Goal: Transaction & Acquisition: Purchase product/service

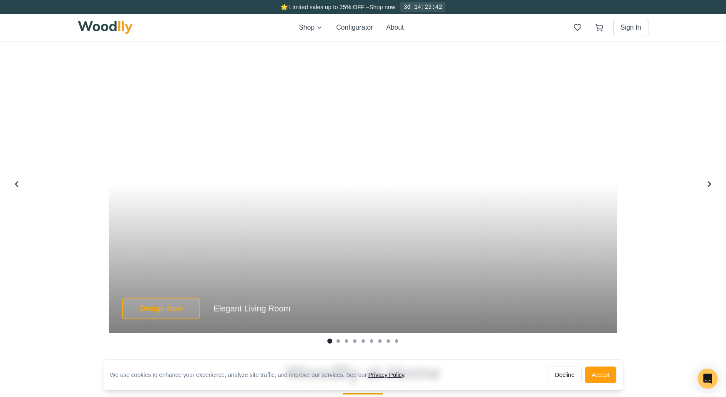
scroll to position [1583, 0]
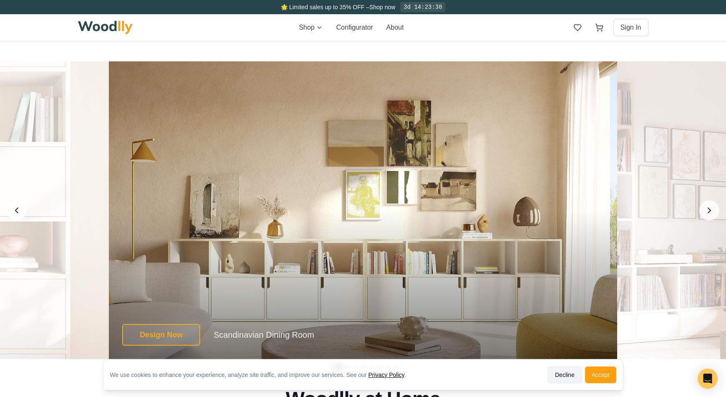
click at [571, 379] on button "Decline" at bounding box center [565, 374] width 34 height 17
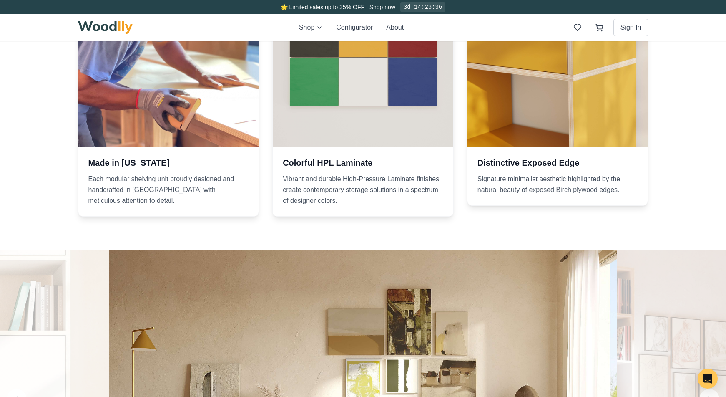
scroll to position [1331, 0]
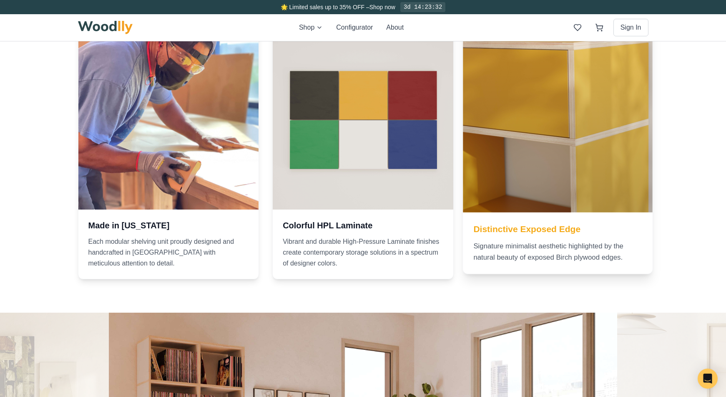
click at [481, 171] on div at bounding box center [557, 117] width 189 height 189
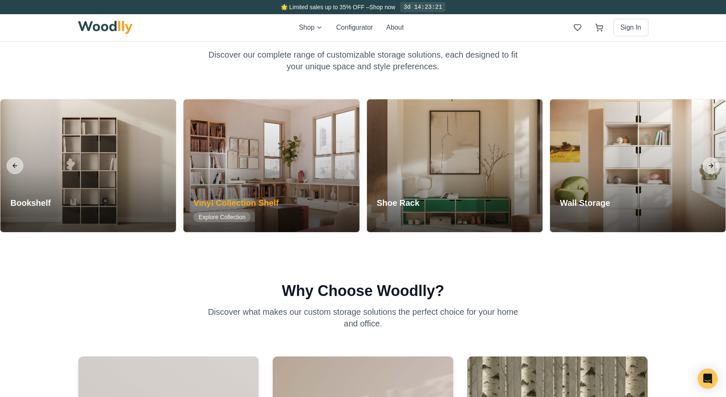
scroll to position [733, 0]
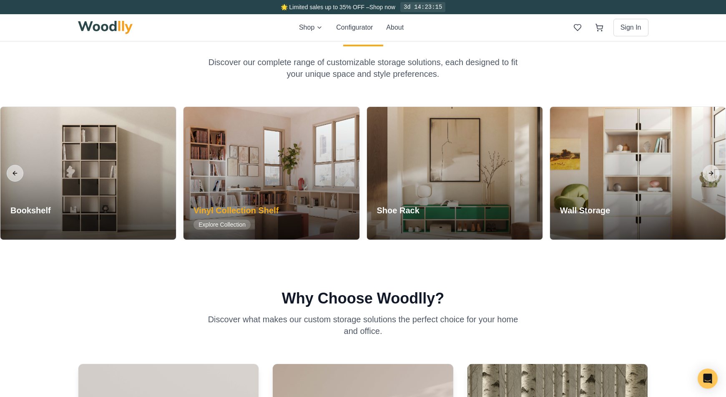
click at [257, 188] on div at bounding box center [272, 173] width 176 height 133
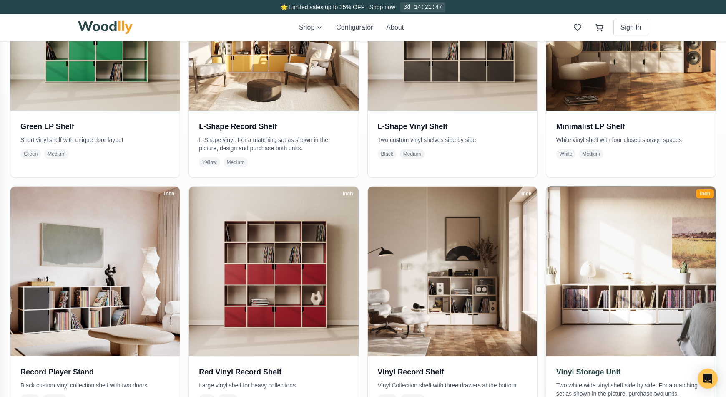
scroll to position [434, 0]
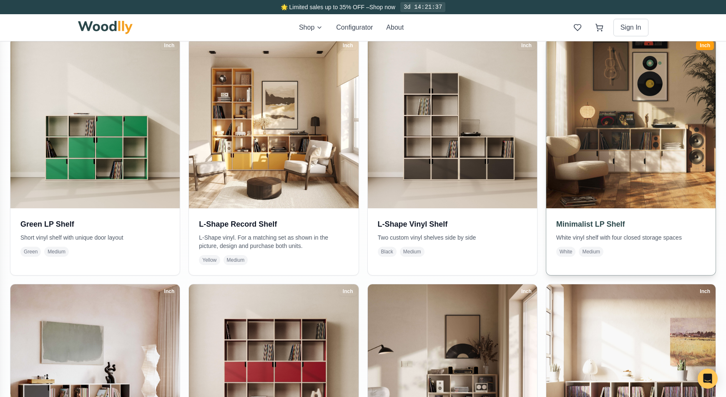
click at [609, 220] on h3 "Minimalist LP Shelf" at bounding box center [630, 224] width 149 height 12
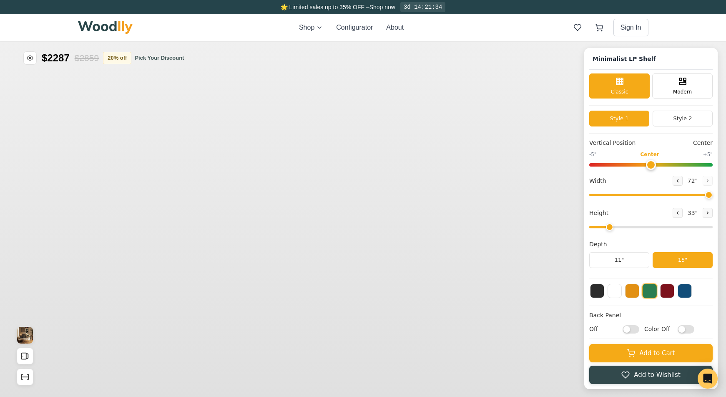
type input "72"
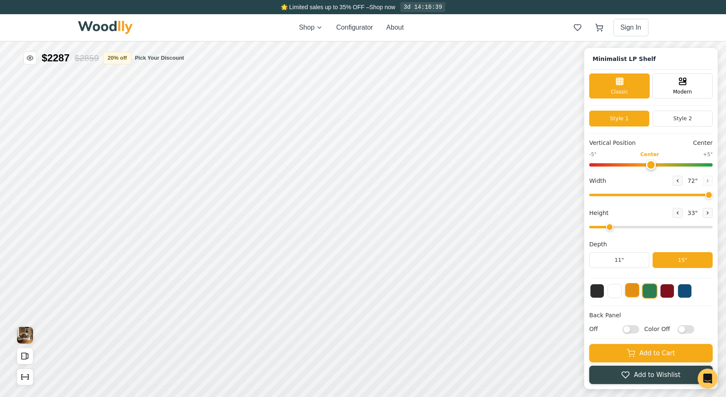
click at [631, 297] on button at bounding box center [632, 290] width 14 height 14
click at [630, 265] on button "11"" at bounding box center [619, 260] width 60 height 16
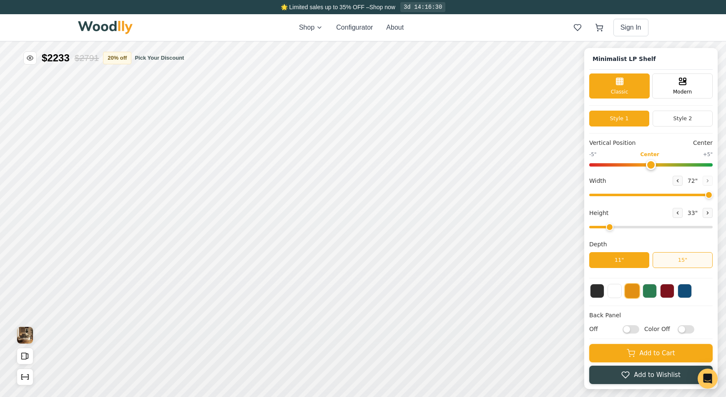
click at [664, 264] on button "15"" at bounding box center [683, 260] width 60 height 16
click at [636, 262] on button "11"" at bounding box center [619, 260] width 60 height 16
drag, startPoint x: 609, startPoint y: 225, endPoint x: 634, endPoint y: 226, distance: 24.2
click at [634, 226] on input "range" at bounding box center [650, 227] width 123 height 3
drag, startPoint x: 627, startPoint y: 227, endPoint x: 646, endPoint y: 228, distance: 18.8
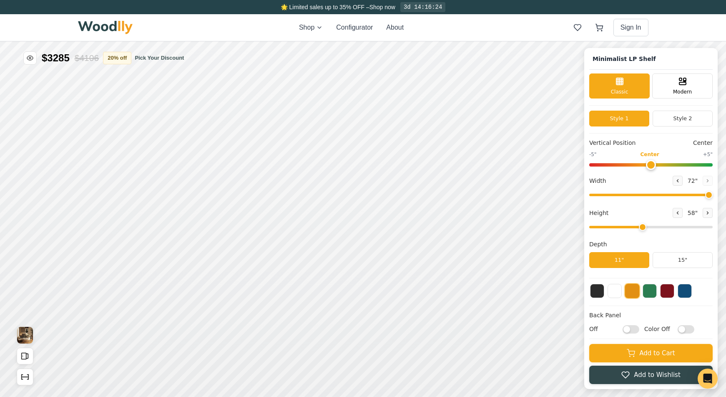
click at [646, 228] on input "range" at bounding box center [650, 227] width 123 height 3
click at [667, 228] on input "range" at bounding box center [650, 227] width 123 height 3
click at [623, 228] on input "range" at bounding box center [650, 227] width 123 height 3
type input "2"
click at [614, 228] on input "range" at bounding box center [650, 227] width 123 height 3
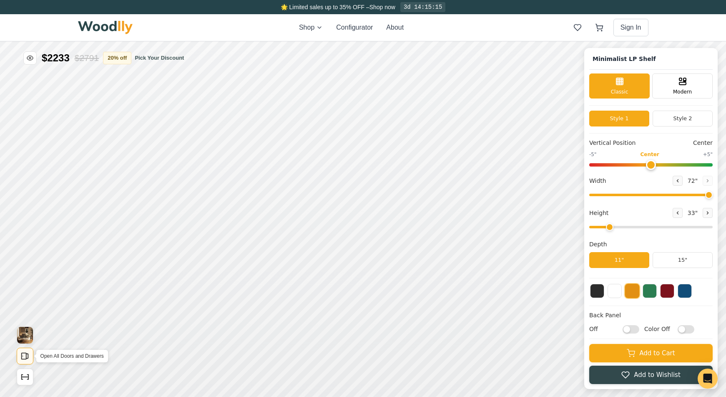
click at [22, 357] on icon "Open All Doors and Drawers" at bounding box center [24, 355] width 9 height 9
click at [23, 375] on icon "Show Dimensions" at bounding box center [24, 376] width 9 height 9
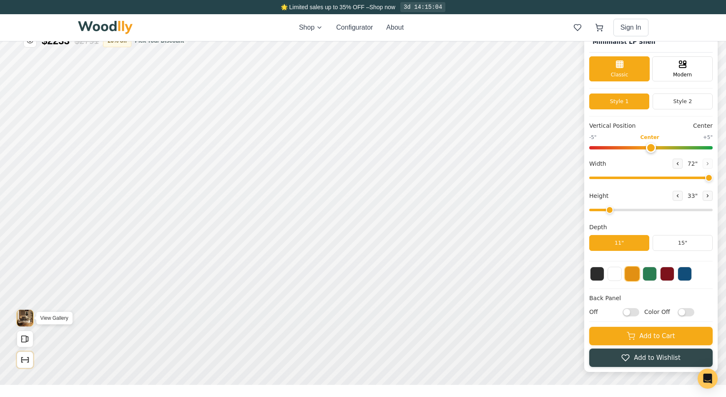
scroll to position [20, 0]
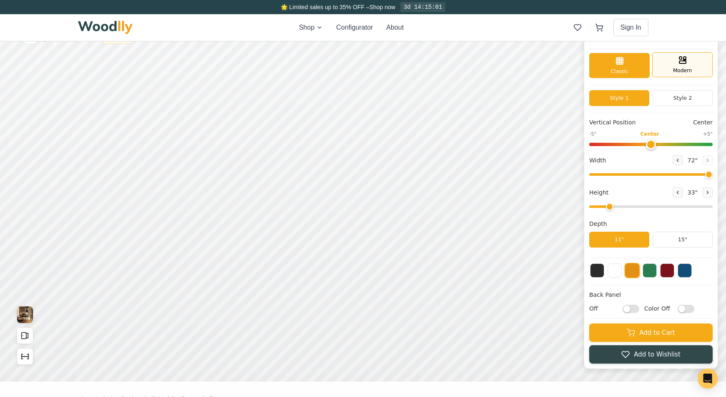
click at [674, 73] on span "Modern" at bounding box center [682, 71] width 19 height 8
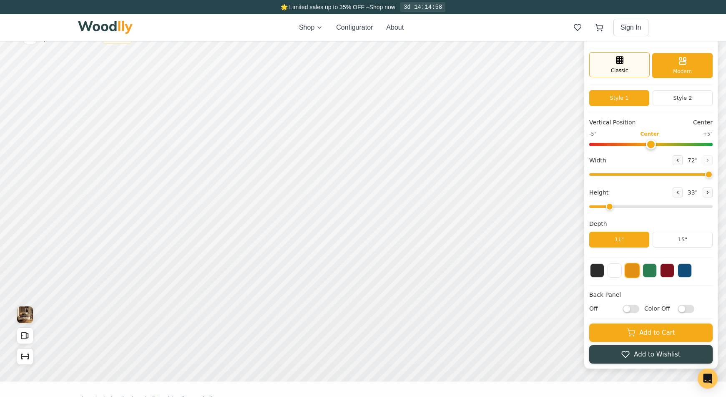
click at [638, 72] on div "Classic" at bounding box center [619, 64] width 60 height 25
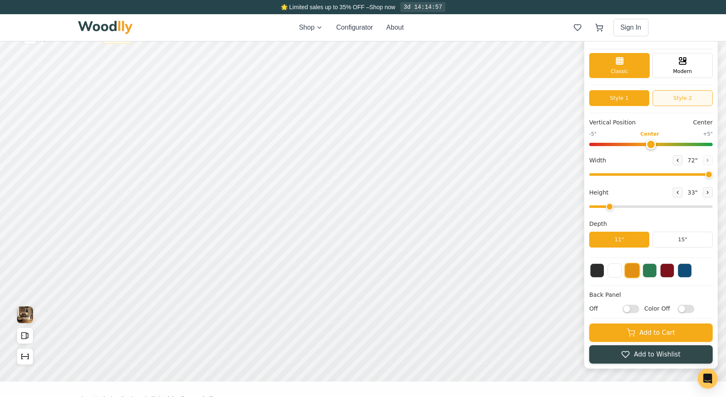
click at [680, 98] on button "Style 2" at bounding box center [683, 98] width 60 height 16
click at [626, 103] on button "Style 1" at bounding box center [619, 98] width 60 height 16
click at [675, 101] on button "Style 2" at bounding box center [683, 98] width 60 height 16
click at [629, 100] on button "Style 1" at bounding box center [619, 98] width 60 height 16
click at [675, 99] on button "Style 2" at bounding box center [683, 98] width 60 height 16
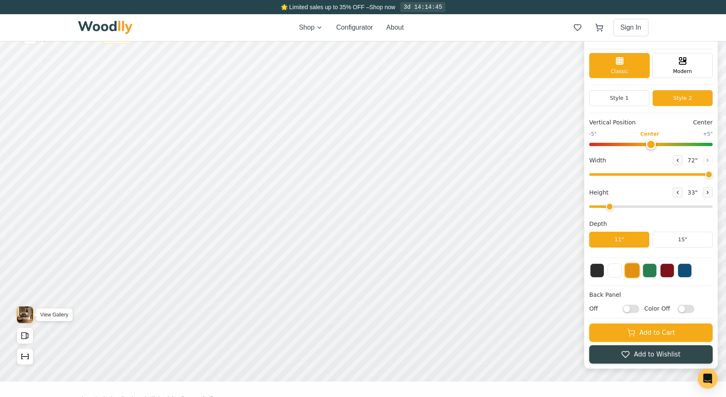
click at [26, 313] on img "View Gallery" at bounding box center [25, 314] width 16 height 17
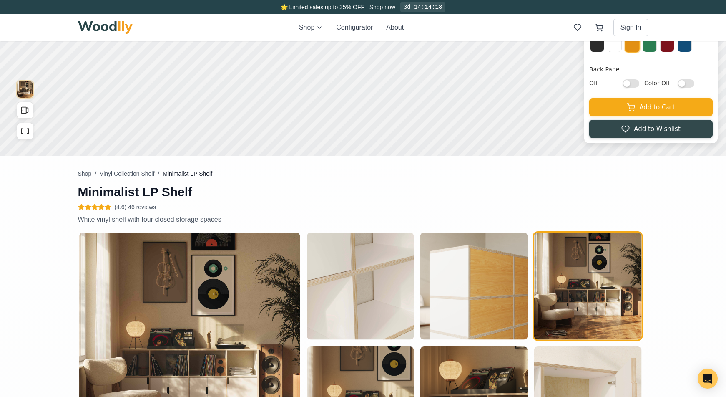
scroll to position [0, 0]
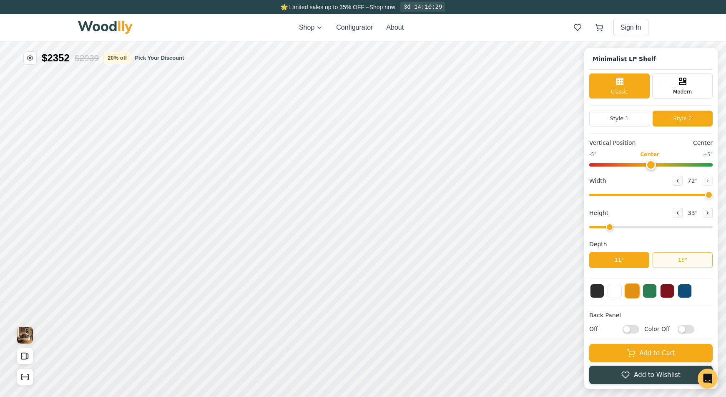
click at [684, 258] on button "15"" at bounding box center [683, 260] width 60 height 16
click at [624, 261] on button "11"" at bounding box center [619, 260] width 60 height 16
click at [720, 41] on div "Minimalist LP Shelf Classic Modern Style 1 Style 2 Vertical Position Center -5"…" at bounding box center [363, 41] width 726 height 0
click at [664, 263] on button "15"" at bounding box center [683, 260] width 60 height 16
click at [631, 262] on button "11"" at bounding box center [619, 260] width 60 height 16
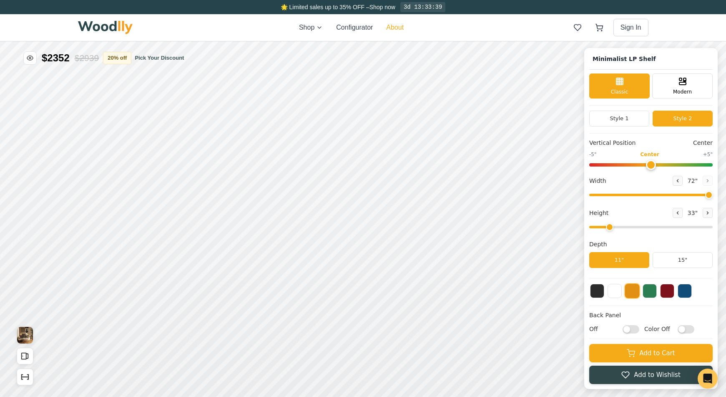
click at [393, 30] on button "About" at bounding box center [395, 28] width 18 height 10
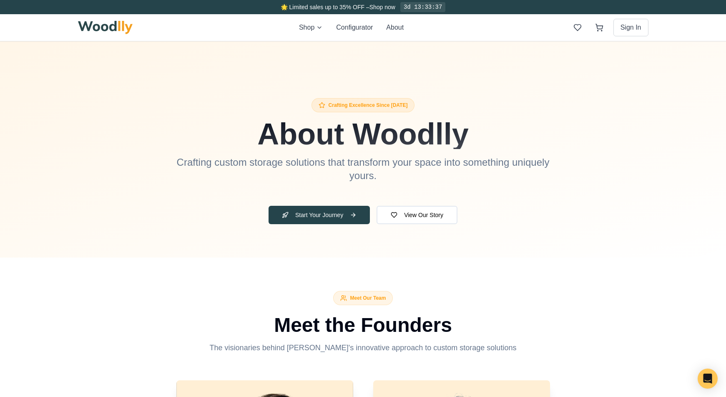
scroll to position [17, 0]
click at [365, 29] on button "Configurator" at bounding box center [354, 28] width 37 height 10
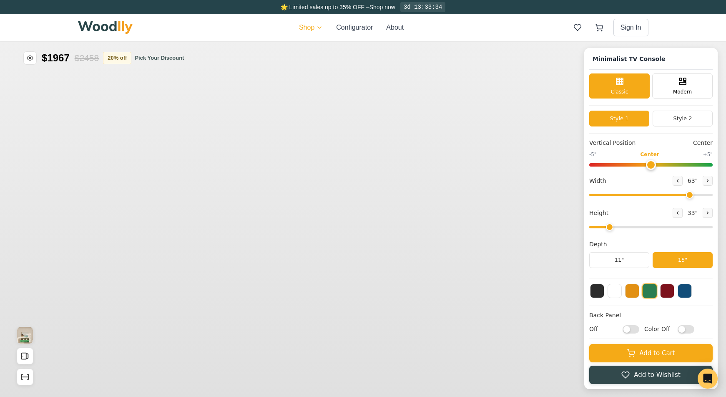
type input "63"
type input "2"
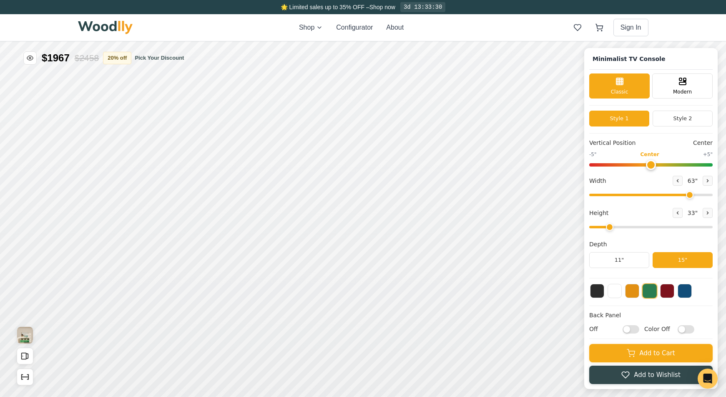
click at [110, 28] on img at bounding box center [105, 27] width 55 height 13
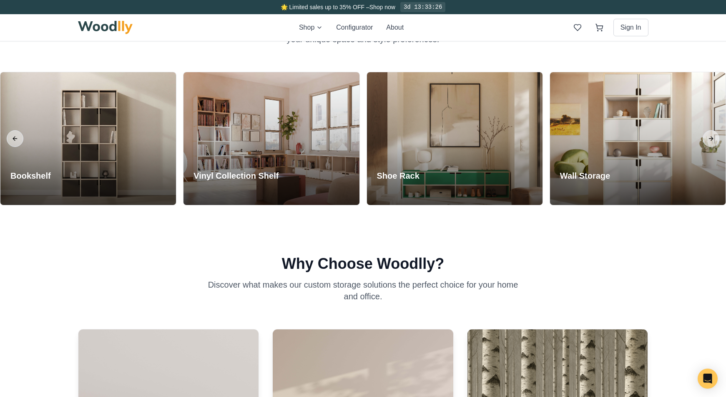
scroll to position [774, 0]
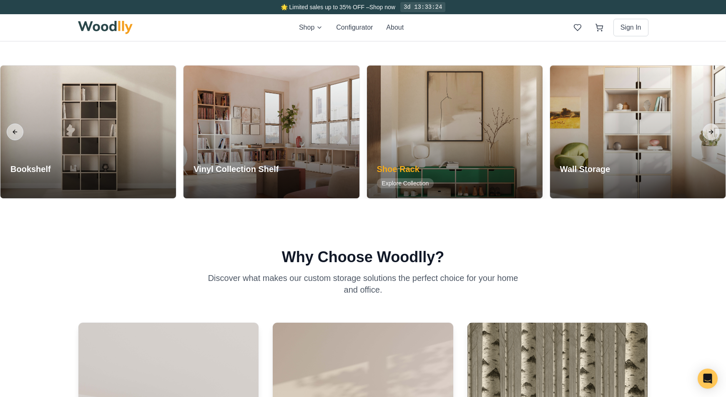
click at [429, 158] on div "Shoe Rack Explore Collection" at bounding box center [405, 175] width 77 height 45
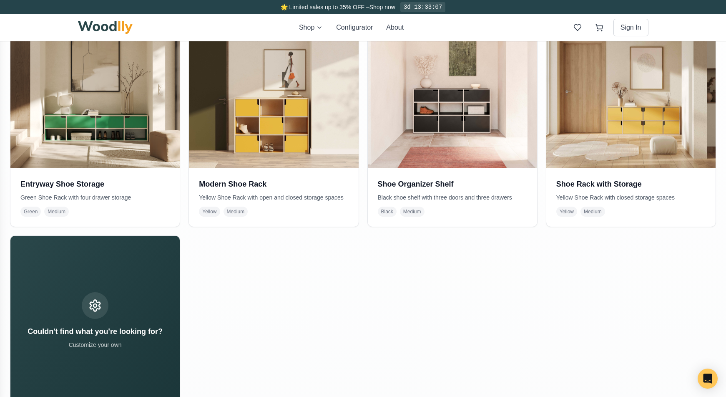
scroll to position [176, 0]
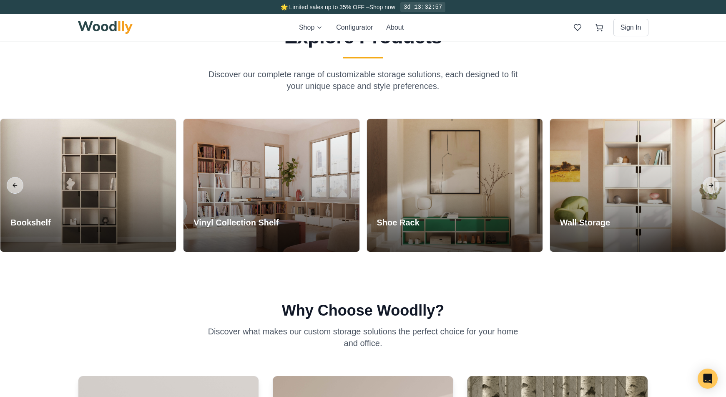
scroll to position [724, 0]
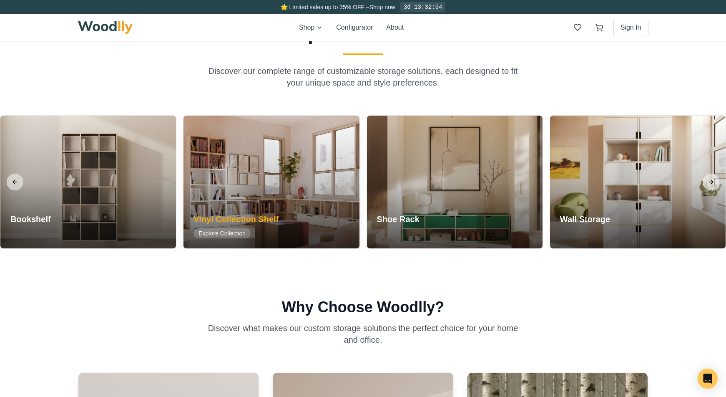
click at [312, 196] on div at bounding box center [272, 182] width 176 height 133
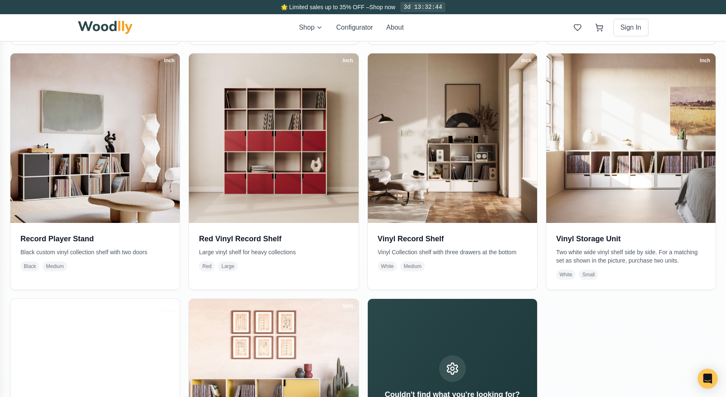
scroll to position [664, 0]
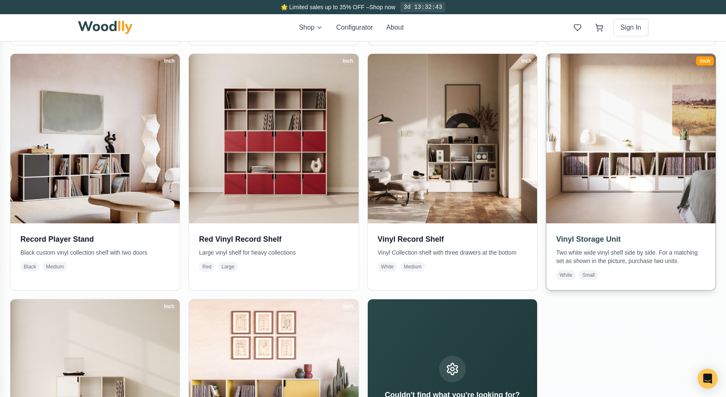
click at [606, 151] on img at bounding box center [631, 138] width 178 height 178
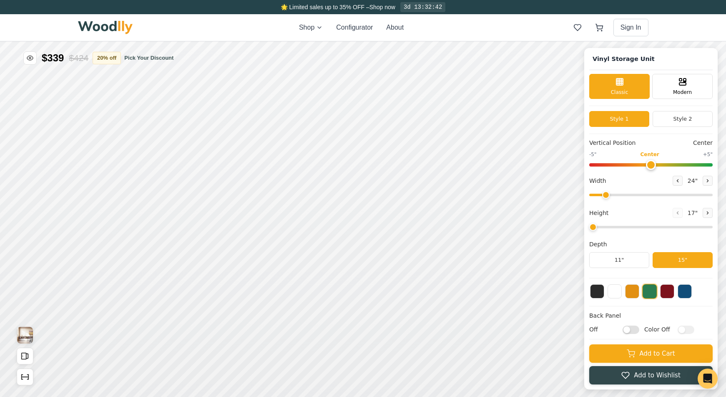
type input "72"
type input "2"
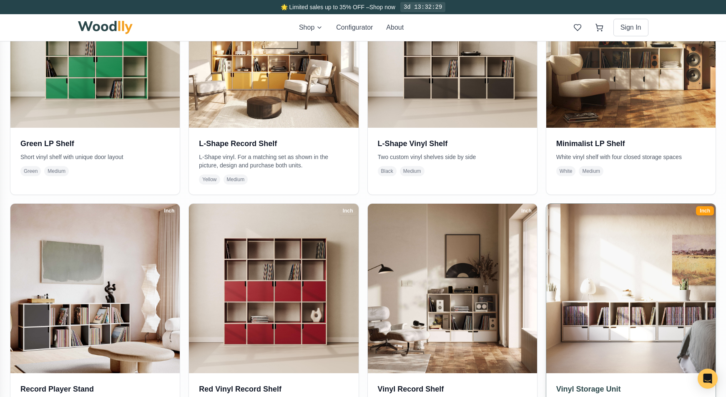
scroll to position [516, 0]
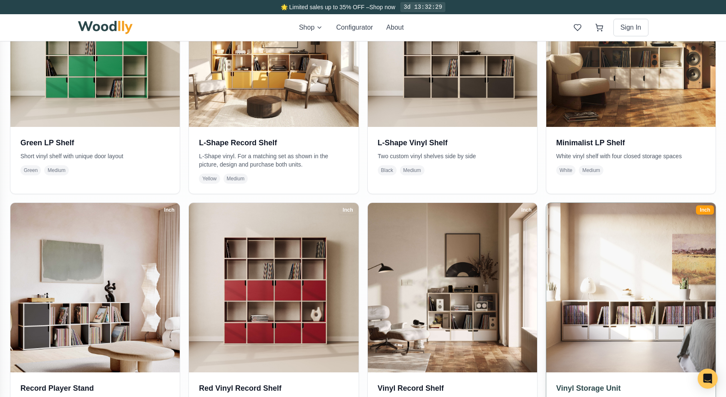
click at [639, 290] on img at bounding box center [631, 287] width 178 height 178
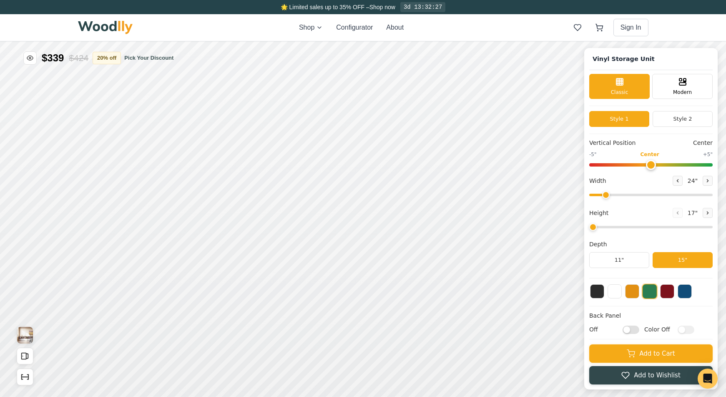
type input "72"
type input "2"
drag, startPoint x: 23, startPoint y: 335, endPoint x: 23, endPoint y: 362, distance: 27.1
click at [23, 335] on img "View Gallery" at bounding box center [25, 335] width 16 height 17
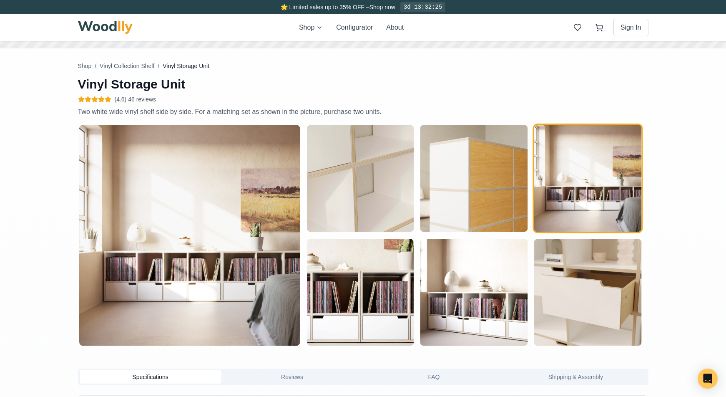
scroll to position [361, 0]
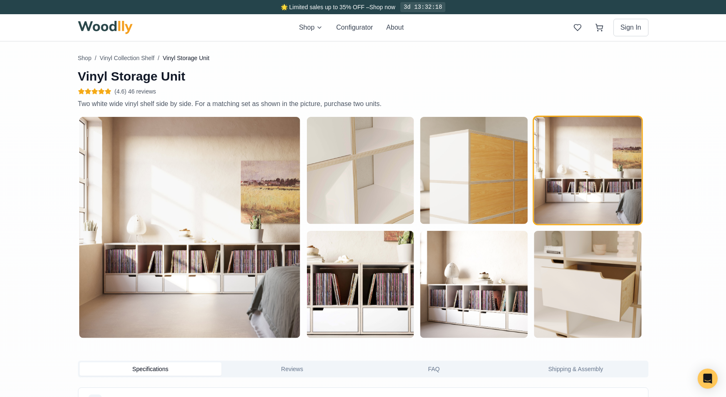
click at [133, 273] on img "button" at bounding box center [189, 227] width 221 height 221
click at [207, 263] on img "button" at bounding box center [189, 227] width 221 height 221
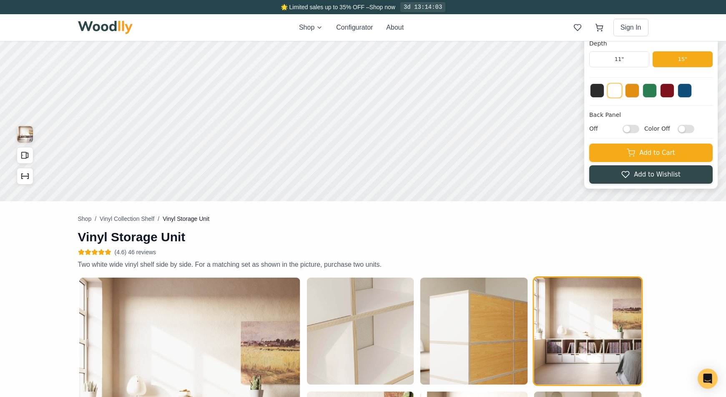
scroll to position [332, 0]
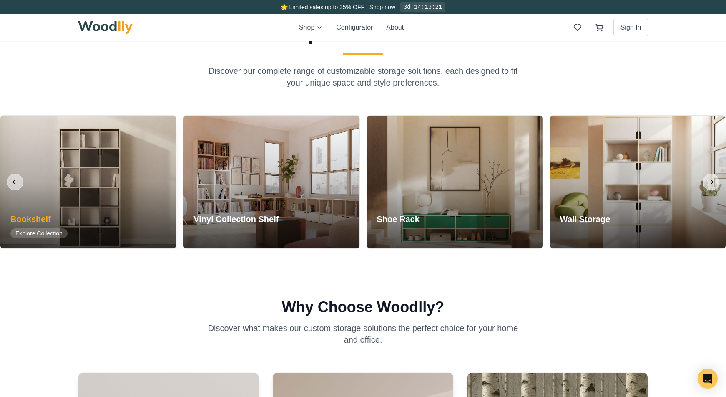
scroll to position [703, 0]
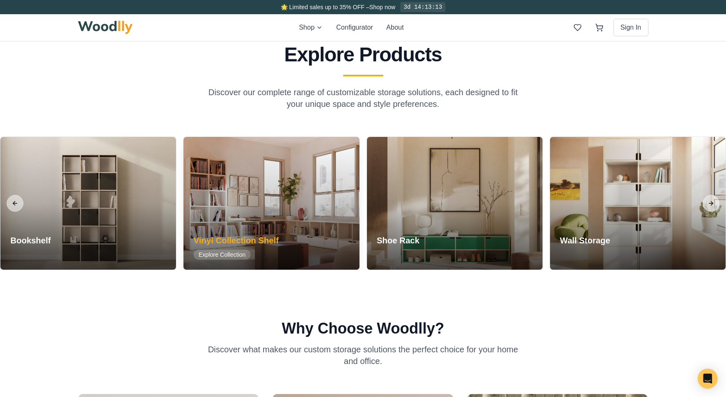
click at [253, 236] on h3 "Vinyl Collection Shelf" at bounding box center [236, 240] width 85 height 12
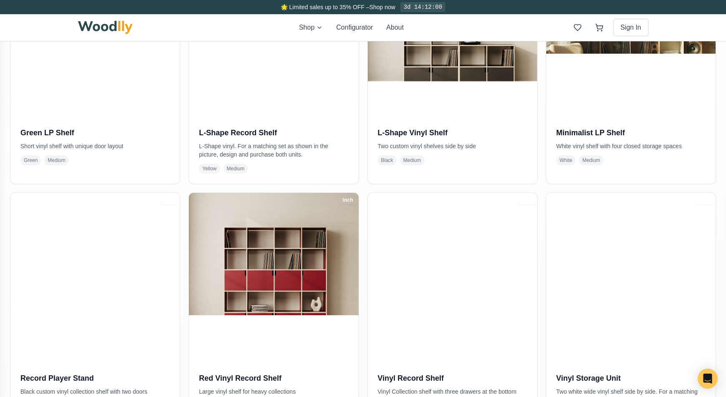
scroll to position [561, 0]
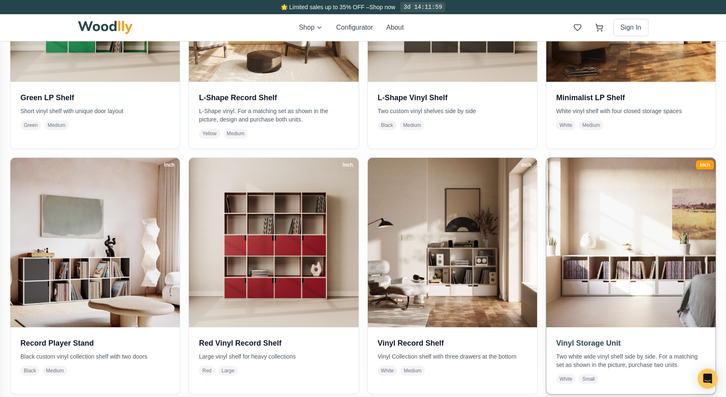
click at [619, 272] on img at bounding box center [631, 242] width 178 height 178
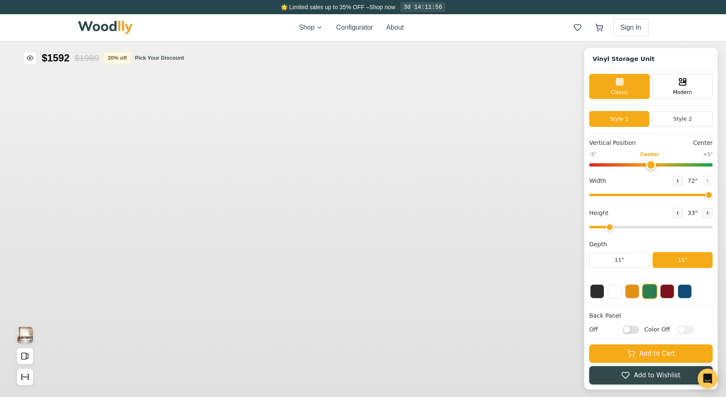
type input "72"
type input "2"
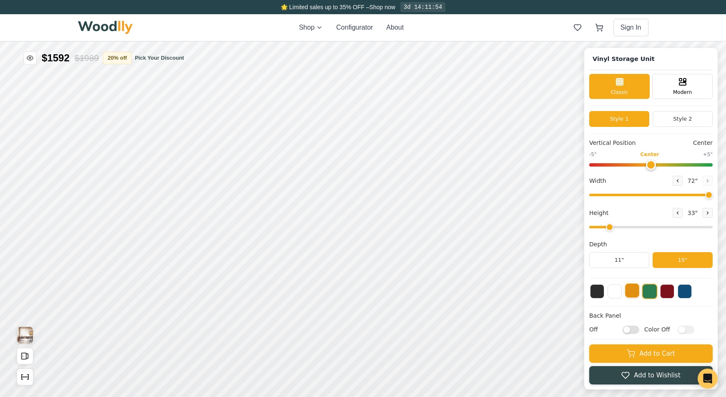
click at [634, 295] on button at bounding box center [632, 290] width 14 height 14
click at [700, 118] on button "Style 2" at bounding box center [683, 119] width 60 height 16
click at [625, 118] on button "Style 1" at bounding box center [619, 119] width 60 height 16
click at [672, 118] on button "Style 2" at bounding box center [683, 119] width 60 height 16
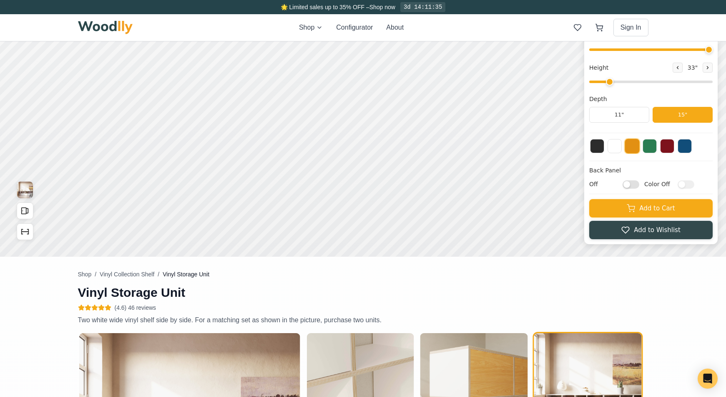
scroll to position [18, 0]
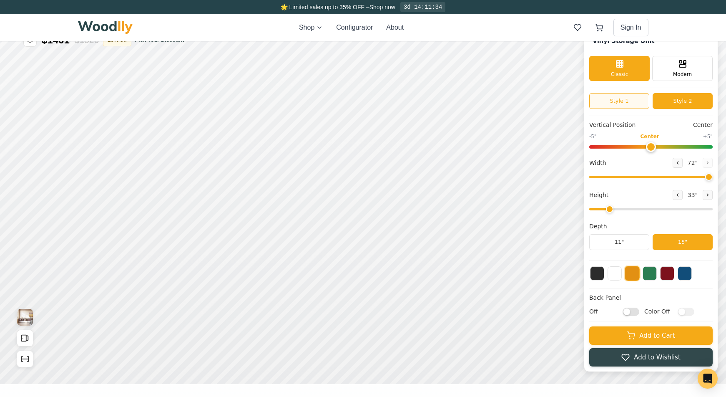
click at [634, 101] on button "Style 1" at bounding box center [619, 101] width 60 height 16
click at [25, 364] on button "Show Dimensions" at bounding box center [25, 358] width 17 height 17
click at [26, 341] on icon "Open All Doors and Drawers" at bounding box center [24, 337] width 9 height 9
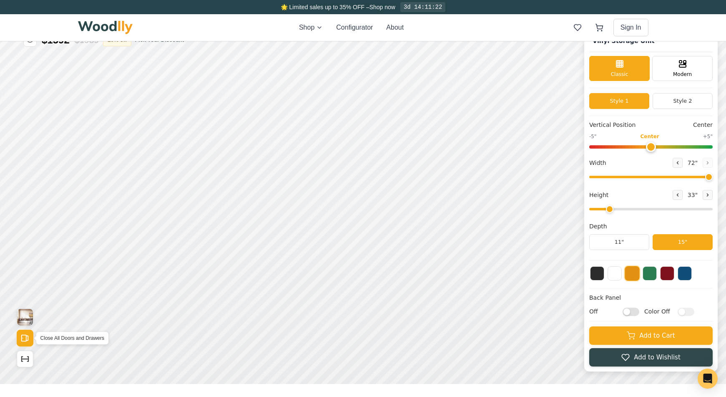
click at [26, 341] on icon "Open All Doors and Drawers" at bounding box center [24, 337] width 9 height 9
click at [28, 317] on img "View Gallery" at bounding box center [25, 317] width 16 height 17
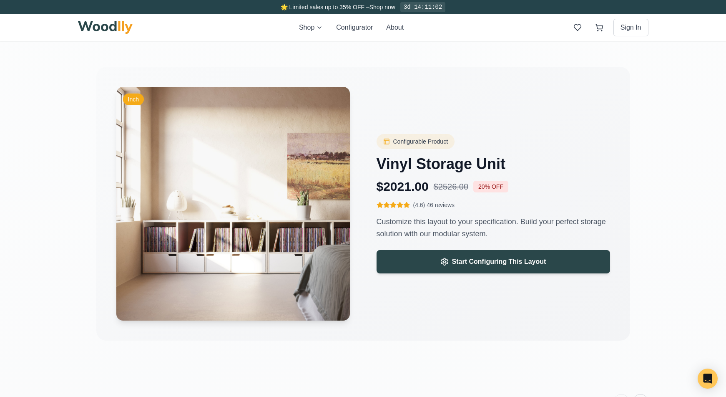
scroll to position [1217, 0]
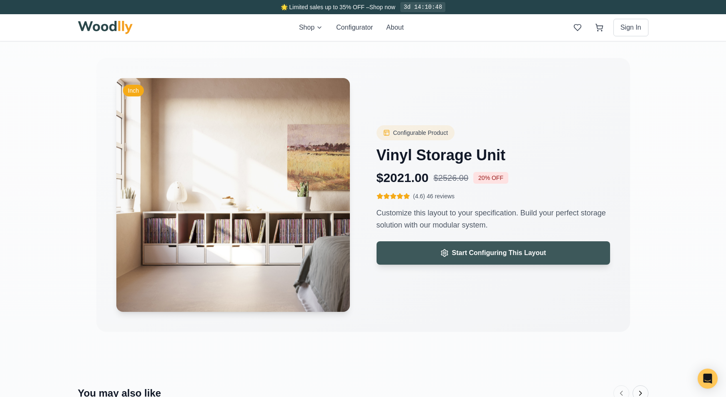
click at [488, 251] on span "Start Configuring This Layout" at bounding box center [499, 253] width 94 height 10
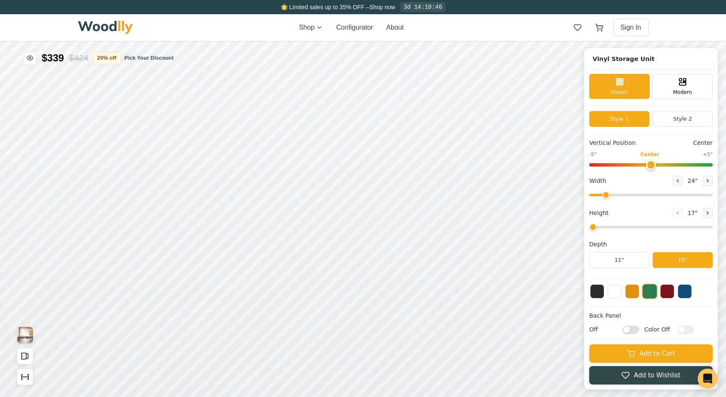
type input "72"
type input "2"
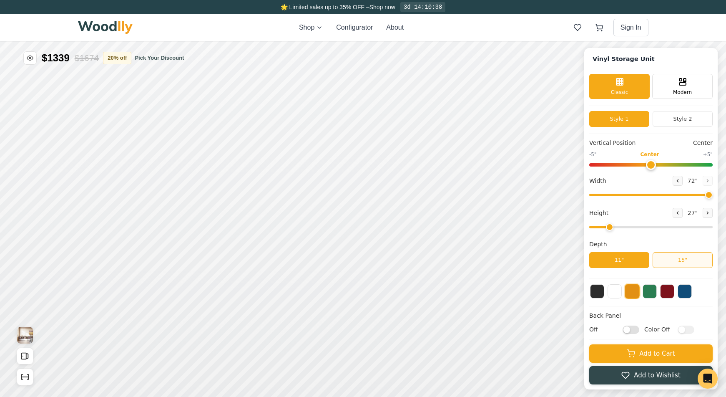
drag, startPoint x: 502, startPoint y: 30, endPoint x: 418, endPoint y: 27, distance: 84.3
click at [501, 30] on div "Shop Configurator About Sign In" at bounding box center [363, 27] width 571 height 27
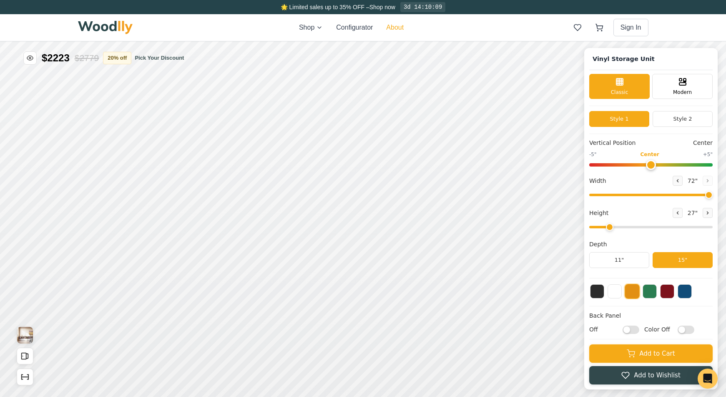
click at [395, 28] on button "About" at bounding box center [395, 28] width 18 height 10
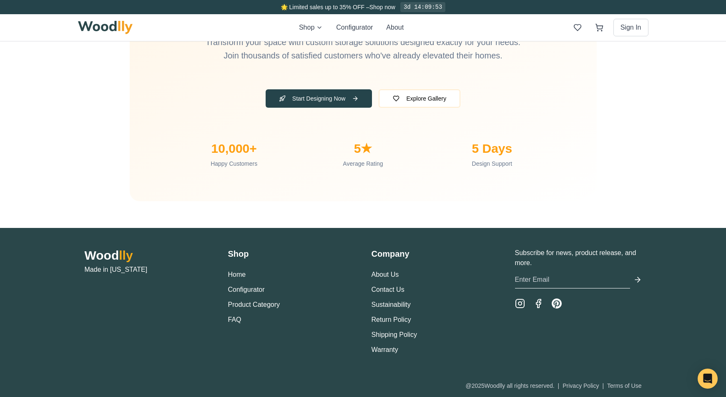
scroll to position [2751, 0]
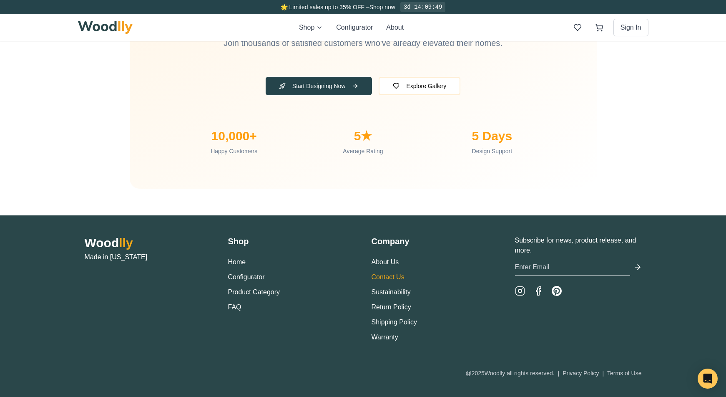
click at [393, 274] on link "Contact Us" at bounding box center [388, 276] width 33 height 7
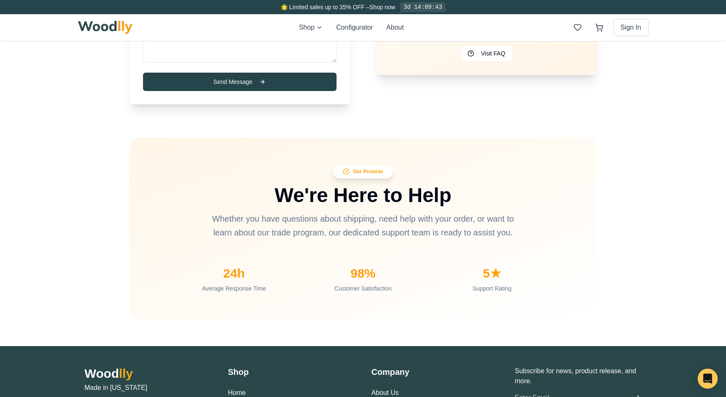
scroll to position [765, 0]
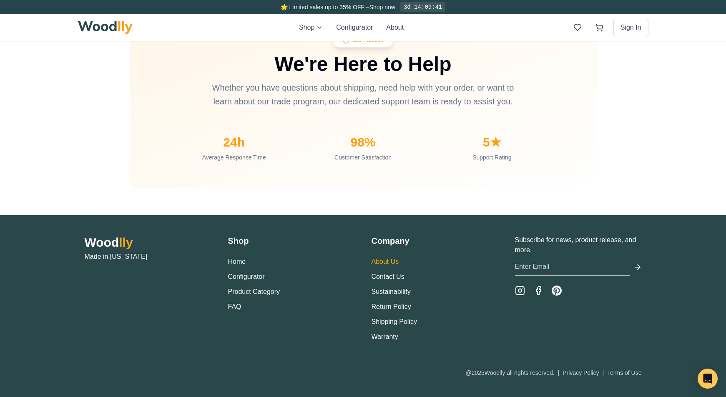
click at [376, 263] on link "About Us" at bounding box center [386, 261] width 28 height 7
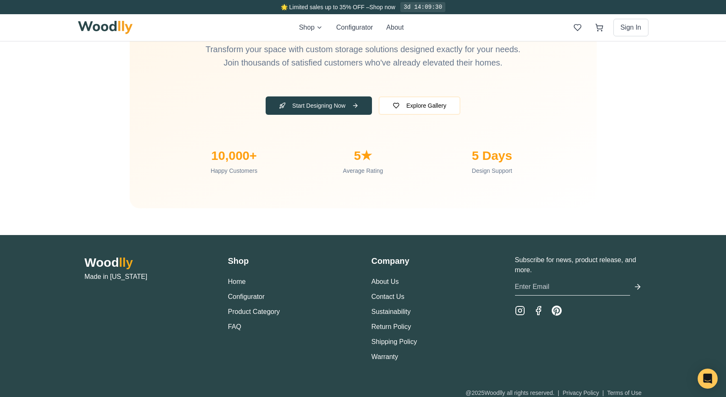
scroll to position [2751, 0]
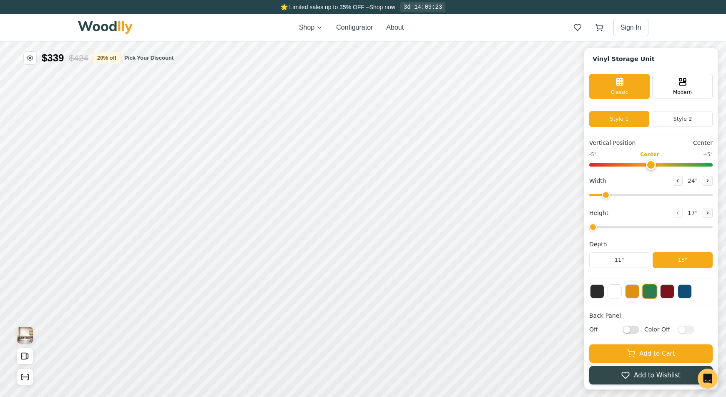
type input "72"
type input "2"
click at [634, 293] on button at bounding box center [632, 290] width 14 height 14
click at [627, 331] on input "Off" at bounding box center [631, 329] width 17 height 8
click at [635, 331] on input "On" at bounding box center [631, 329] width 17 height 8
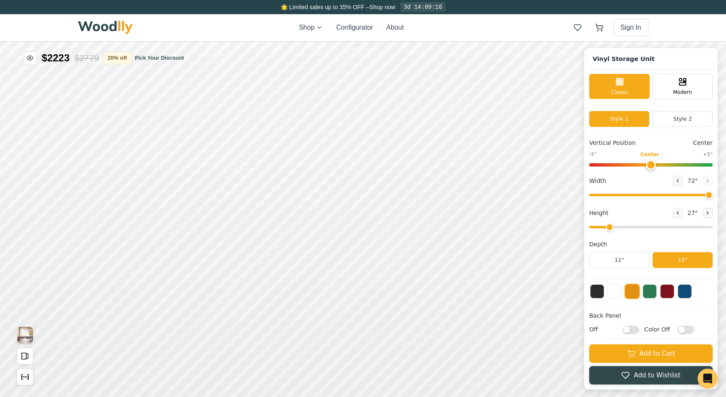
click at [627, 331] on input "Off" at bounding box center [631, 329] width 17 height 8
drag, startPoint x: 634, startPoint y: 331, endPoint x: 651, endPoint y: 331, distance: 17.5
click at [634, 331] on input "On" at bounding box center [631, 329] width 17 height 8
checkbox input "false"
click at [680, 332] on input "Color Off" at bounding box center [686, 329] width 17 height 8
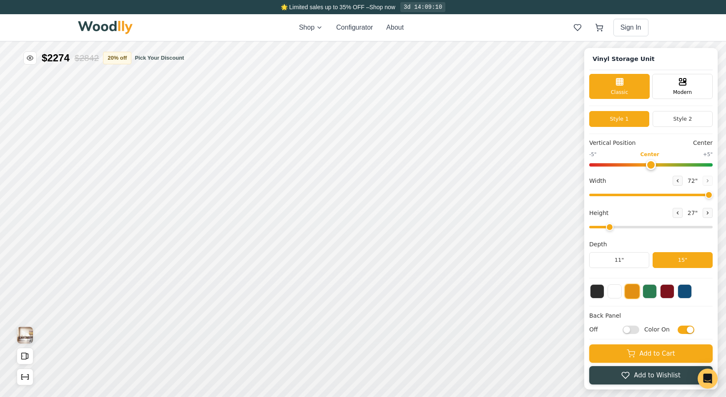
click at [688, 330] on input "Color On" at bounding box center [686, 329] width 17 height 8
checkbox input "false"
click at [629, 330] on input "Off" at bounding box center [631, 329] width 17 height 8
checkbox input "true"
click at [681, 331] on input "Color Off" at bounding box center [686, 329] width 17 height 8
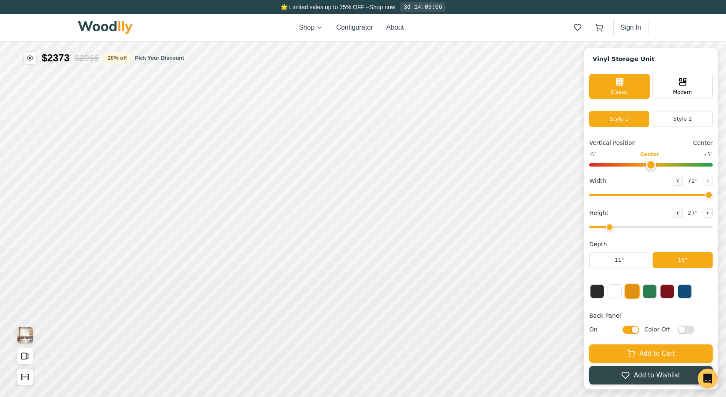
checkbox input "true"
click at [637, 330] on input "On" at bounding box center [631, 329] width 17 height 8
checkbox input "false"
click at [688, 332] on input "Color On" at bounding box center [686, 329] width 17 height 8
checkbox input "false"
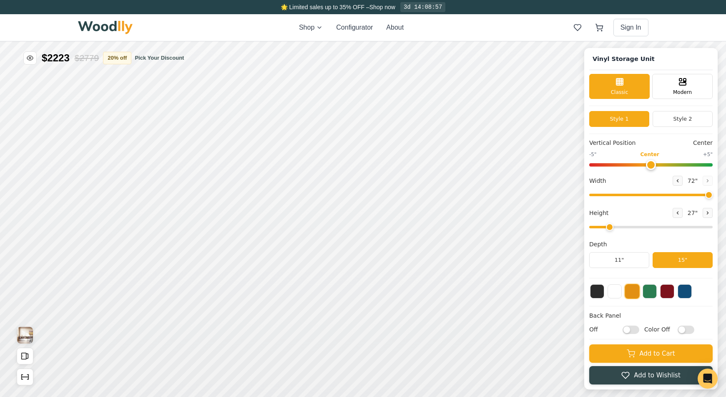
click at [630, 330] on input "Off" at bounding box center [631, 329] width 17 height 8
checkbox input "true"
drag, startPoint x: 652, startPoint y: 166, endPoint x: 664, endPoint y: 168, distance: 12.2
click at [664, 166] on input "range" at bounding box center [650, 164] width 123 height 3
drag, startPoint x: 662, startPoint y: 166, endPoint x: 684, endPoint y: 168, distance: 22.2
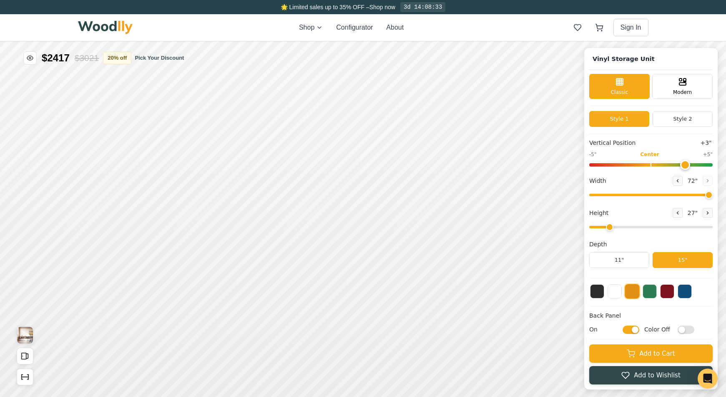
click at [684, 166] on input "range" at bounding box center [650, 164] width 123 height 3
drag, startPoint x: 686, startPoint y: 166, endPoint x: 710, endPoint y: 167, distance: 24.2
click at [710, 166] on input "range" at bounding box center [650, 164] width 123 height 3
drag, startPoint x: 658, startPoint y: 165, endPoint x: 647, endPoint y: 166, distance: 10.5
type input "0"
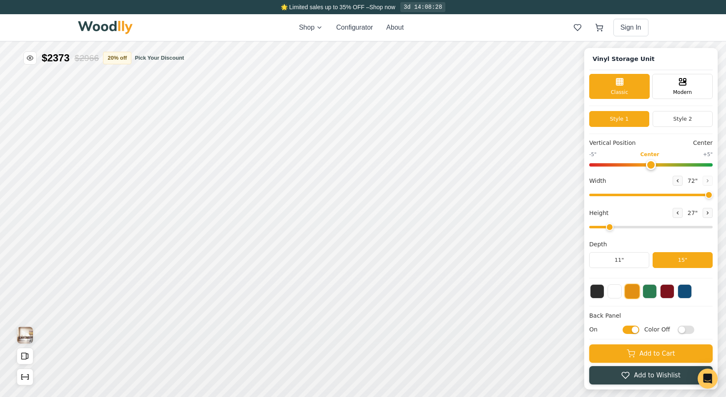
click at [647, 166] on input "range" at bounding box center [650, 164] width 123 height 3
